Goal: Information Seeking & Learning: Learn about a topic

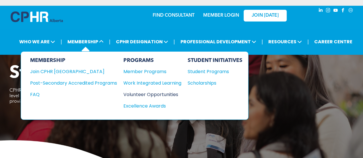
click at [158, 93] on div "Volunteer Opportunities" at bounding box center [149, 94] width 52 height 7
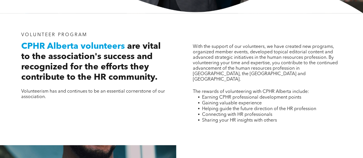
scroll to position [172, 0]
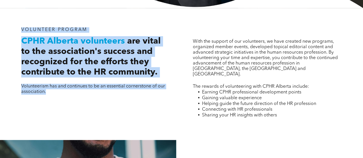
drag, startPoint x: 21, startPoint y: 29, endPoint x: 167, endPoint y: 96, distance: 160.3
click at [167, 96] on div "VOLUNTEER PROGRAM CPHR Alberta volunteers are vital to the association's succes…" at bounding box center [96, 78] width 158 height 110
copy div "VOLUNTEER PROGRAM CPHR Alberta volunteers are vital to the association's succes…"
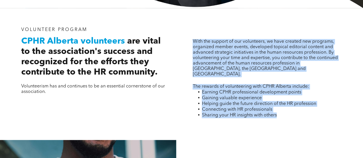
drag, startPoint x: 193, startPoint y: 43, endPoint x: 284, endPoint y: 108, distance: 111.8
click at [284, 108] on div "With the support of our volunteers, we have created new programs, organized mem…" at bounding box center [267, 78] width 158 height 110
copy div "With the support of our volunteers, we have created new programs, organized mem…"
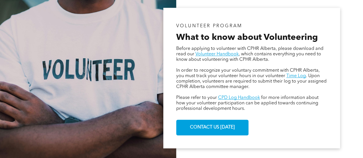
scroll to position [344, 0]
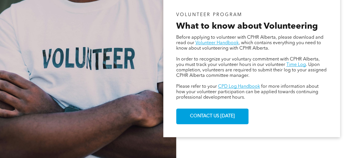
drag, startPoint x: 176, startPoint y: 15, endPoint x: 291, endPoint y: 98, distance: 141.8
click at [291, 98] on div "VOLUNTEER PROGRAM What to know about Volunteering Before applying to volunteer …" at bounding box center [251, 67] width 177 height 141
copy div "VOLUNTEER PROGRAM What to know about Volunteering Before applying to volunteer …"
click at [273, 114] on div "VOLUNTEER PROGRAM What to know about Volunteering Before applying to volunteer …" at bounding box center [251, 67] width 177 height 141
click at [222, 45] on link "Volunteer Handbook" at bounding box center [216, 43] width 43 height 5
